Goal: Information Seeking & Learning: Check status

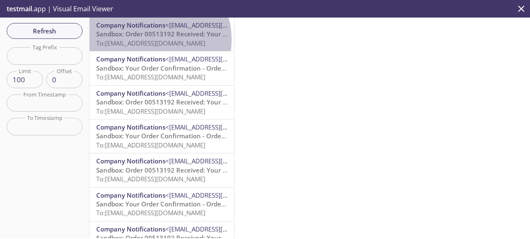
click at [156, 39] on span "To: [EMAIL_ADDRESS][DOMAIN_NAME]" at bounding box center [150, 43] width 109 height 8
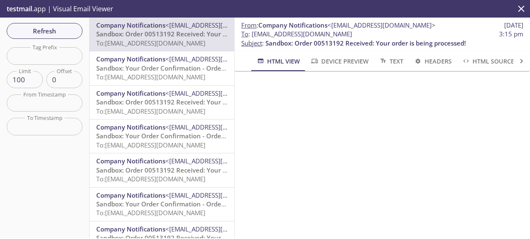
drag, startPoint x: 400, startPoint y: 33, endPoint x: 253, endPoint y: 33, distance: 147.2
click at [253, 33] on span "To : [EMAIL_ADDRESS][DOMAIN_NAME] 3:15 pm" at bounding box center [382, 34] width 282 height 9
copy span "[EMAIL_ADDRESS][DOMAIN_NAME]"
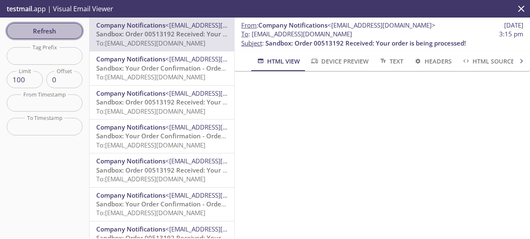
click at [66, 29] on span "Refresh" at bounding box center [44, 30] width 63 height 11
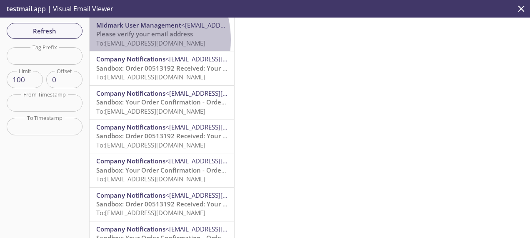
click at [131, 40] on span "To: [EMAIL_ADDRESS][DOMAIN_NAME]" at bounding box center [150, 43] width 109 height 8
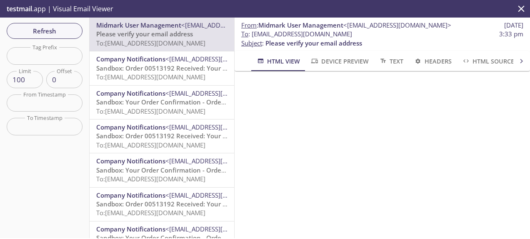
scroll to position [93, 0]
drag, startPoint x: 372, startPoint y: 35, endPoint x: 253, endPoint y: 35, distance: 118.8
click at [253, 35] on span "To : [EMAIL_ADDRESS][DOMAIN_NAME] 3:33 pm" at bounding box center [382, 34] width 282 height 9
copy span "[EMAIL_ADDRESS][DOMAIN_NAME]"
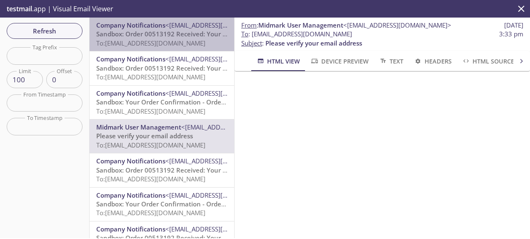
click at [178, 40] on span "To: [EMAIL_ADDRESS][DOMAIN_NAME]" at bounding box center [150, 43] width 109 height 8
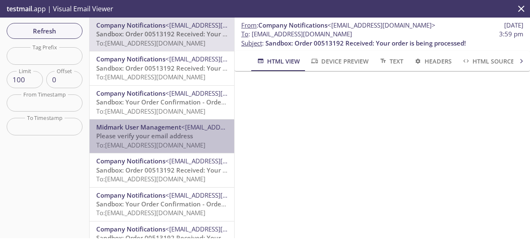
click at [165, 143] on span "To: [EMAIL_ADDRESS][DOMAIN_NAME]" at bounding box center [150, 145] width 109 height 8
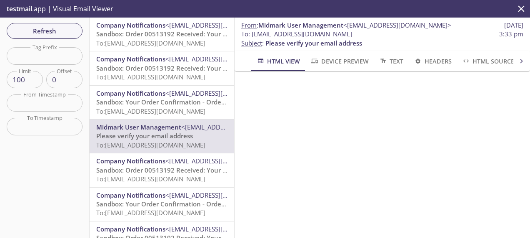
drag, startPoint x: 367, startPoint y: 37, endPoint x: 253, endPoint y: 35, distance: 114.7
click at [253, 35] on span "To : [EMAIL_ADDRESS][DOMAIN_NAME] 3:33 pm" at bounding box center [382, 34] width 282 height 9
copy span "[EMAIL_ADDRESS][DOMAIN_NAME]"
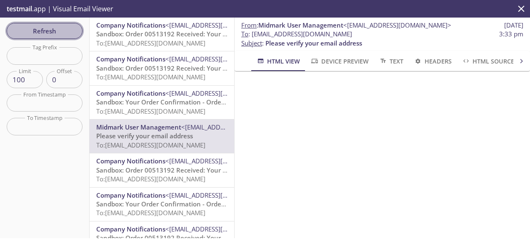
click at [69, 30] on span "Refresh" at bounding box center [44, 30] width 63 height 11
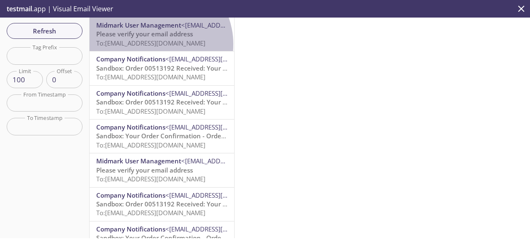
click at [155, 44] on span "To: [EMAIL_ADDRESS][DOMAIN_NAME]" at bounding box center [150, 43] width 109 height 8
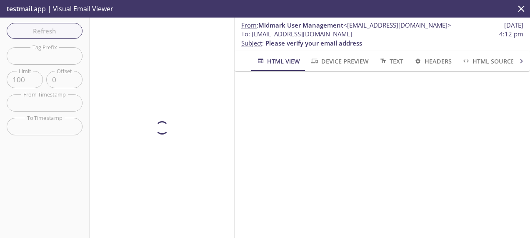
scroll to position [93, 0]
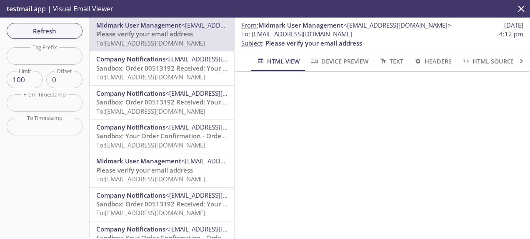
drag, startPoint x: 372, startPoint y: 35, endPoint x: 253, endPoint y: 34, distance: 118.9
click at [253, 34] on span "To : [EMAIL_ADDRESS][DOMAIN_NAME] 4:12 pm" at bounding box center [382, 34] width 282 height 9
copy span "[EMAIL_ADDRESS][DOMAIN_NAME]"
click at [374, 37] on span "To : [EMAIL_ADDRESS][DOMAIN_NAME] 4:12 pm" at bounding box center [382, 34] width 282 height 9
drag, startPoint x: 370, startPoint y: 35, endPoint x: 253, endPoint y: 37, distance: 117.6
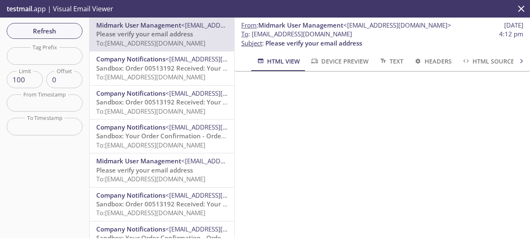
click at [253, 37] on span "To : [EMAIL_ADDRESS][DOMAIN_NAME] 4:12 pm" at bounding box center [382, 34] width 282 height 9
copy span "[EMAIL_ADDRESS][DOMAIN_NAME]"
click at [32, 33] on span "Refresh" at bounding box center [44, 30] width 63 height 11
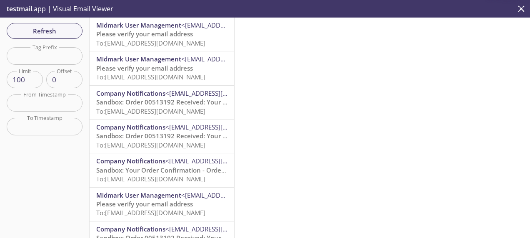
click at [156, 45] on span "To: [EMAIL_ADDRESS][DOMAIN_NAME]" at bounding box center [150, 43] width 109 height 8
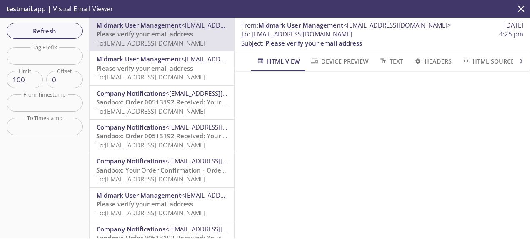
scroll to position [83, 0]
drag, startPoint x: 365, startPoint y: 35, endPoint x: 253, endPoint y: 35, distance: 112.2
click at [253, 35] on span "To : [EMAIL_ADDRESS][DOMAIN_NAME] 4:25 pm" at bounding box center [382, 34] width 282 height 9
copy span "[EMAIL_ADDRESS][DOMAIN_NAME]"
